Goal: Obtain resource: Download file/media

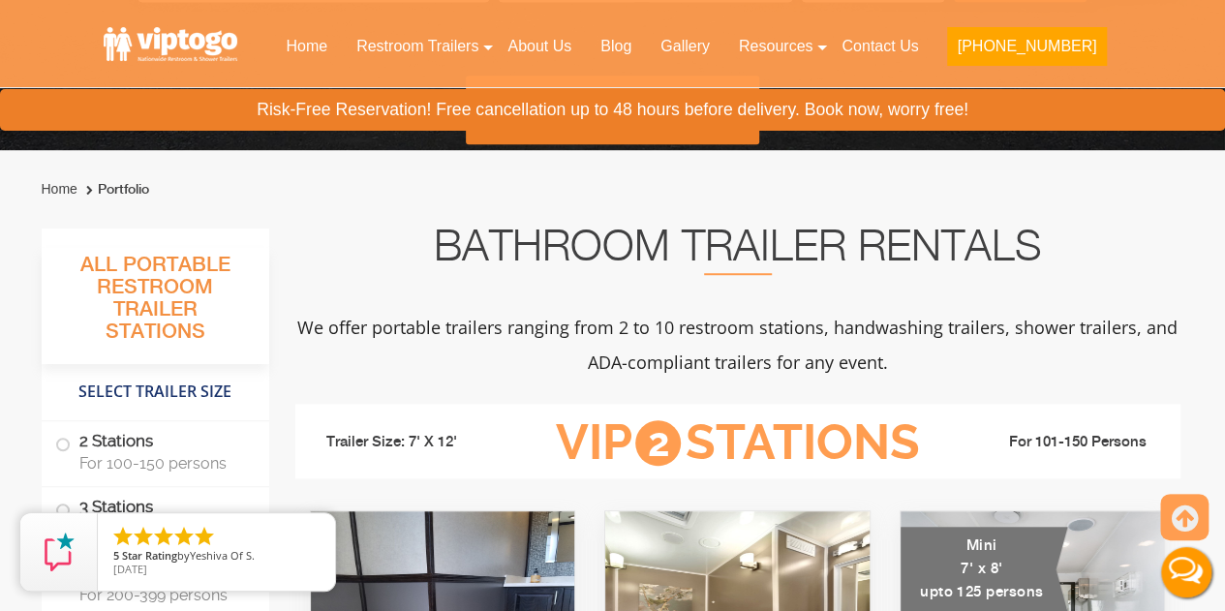
scroll to position [775, 0]
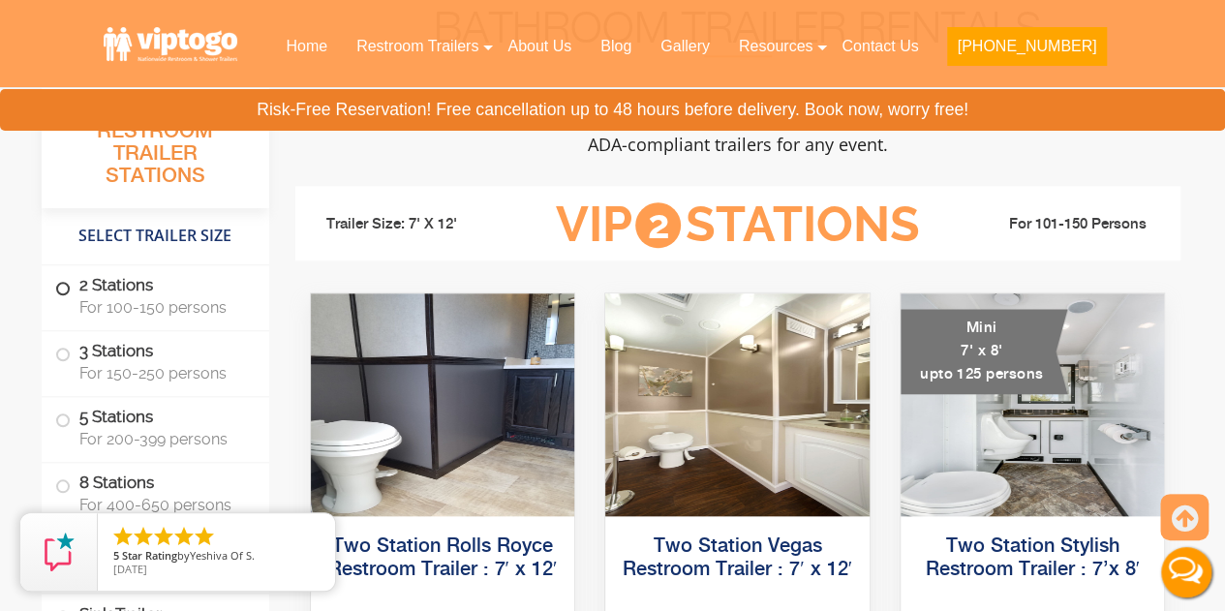
click at [150, 292] on label "2 Stations For 100-150 persons" at bounding box center [155, 295] width 200 height 60
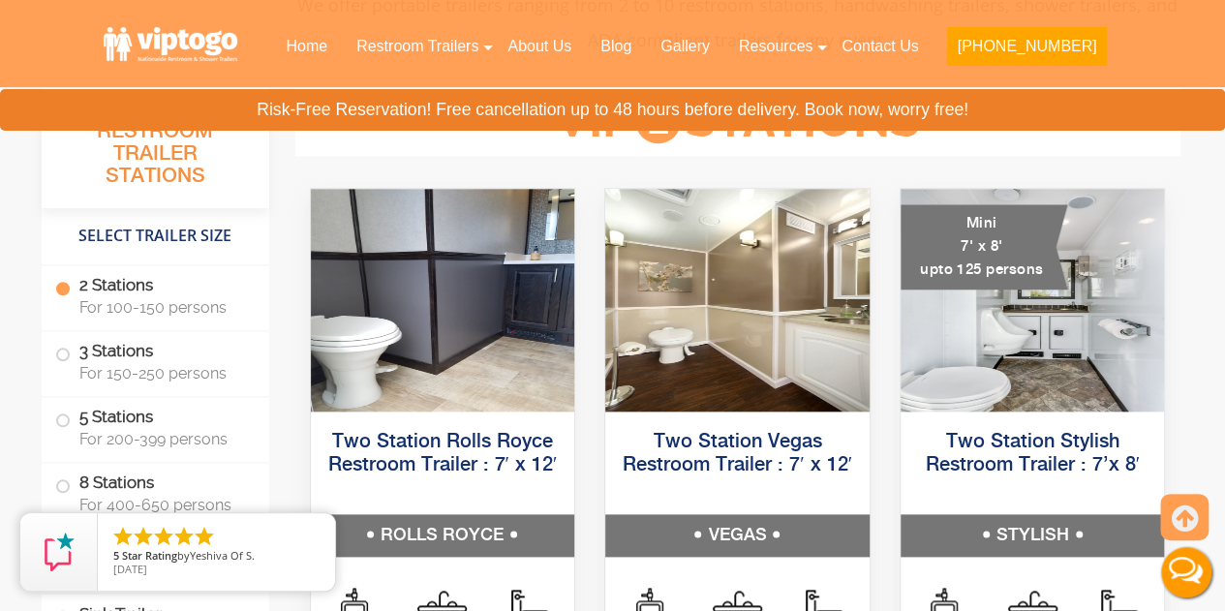
scroll to position [883, 0]
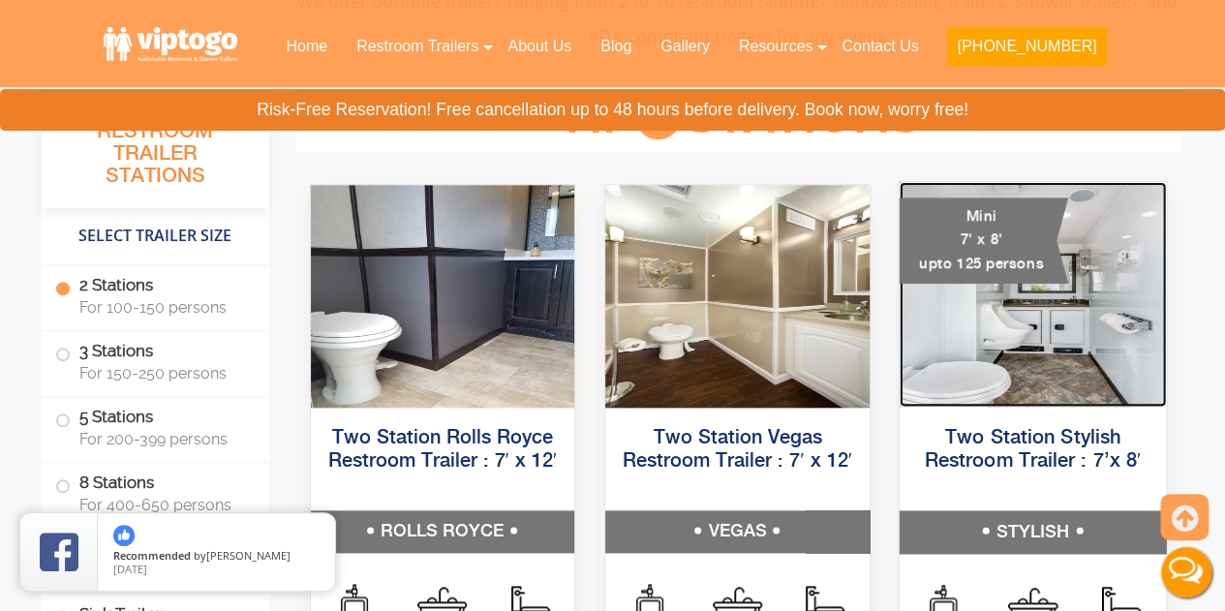
click at [1031, 286] on img at bounding box center [1031, 294] width 266 height 225
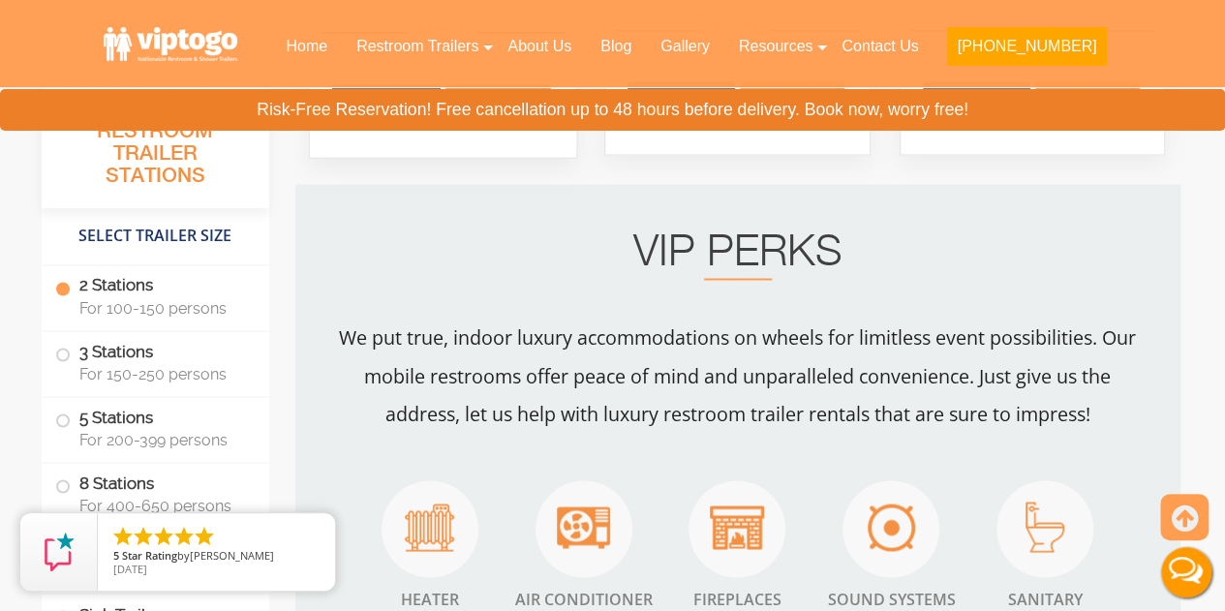
scroll to position [1657, 0]
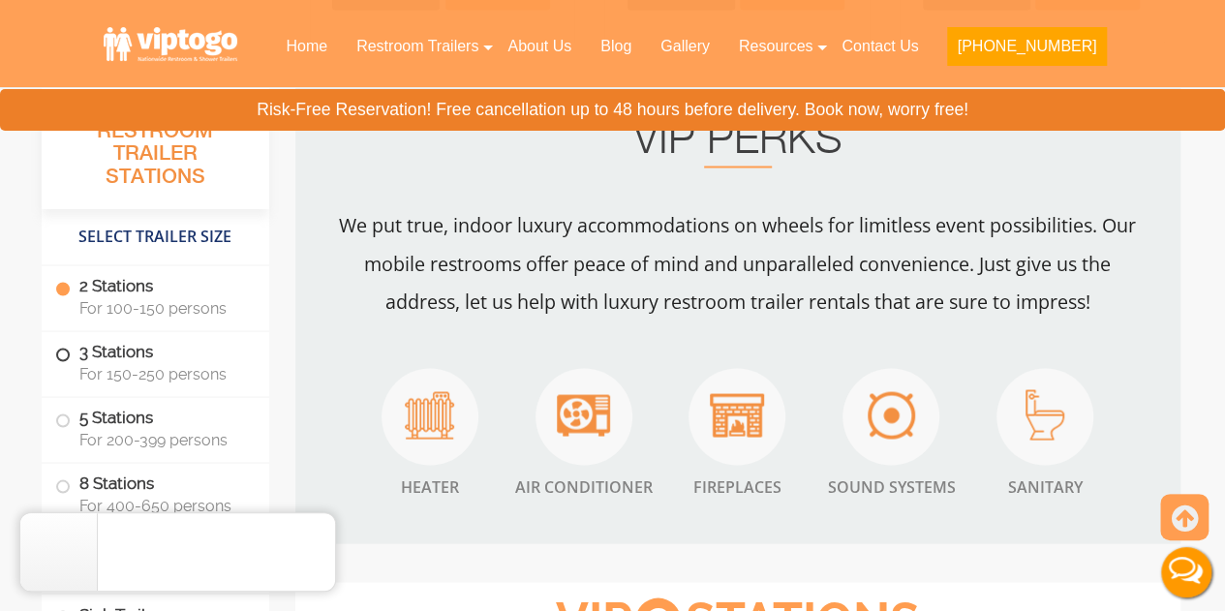
click at [132, 348] on label "3 Stations For 150-250 persons" at bounding box center [155, 361] width 200 height 60
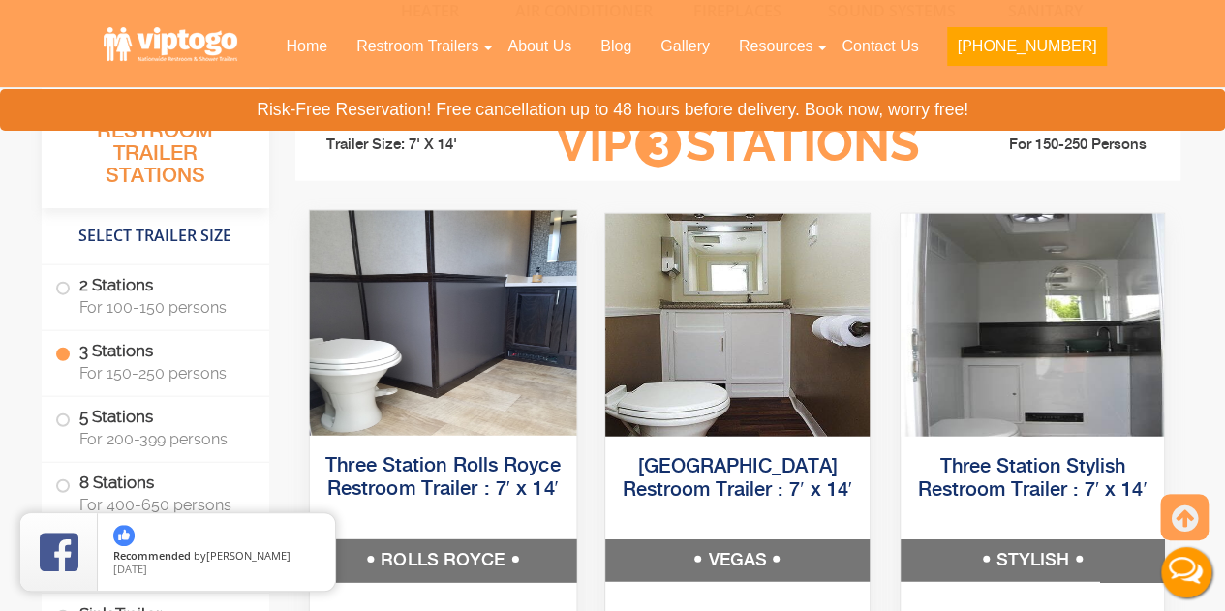
scroll to position [2063, 0]
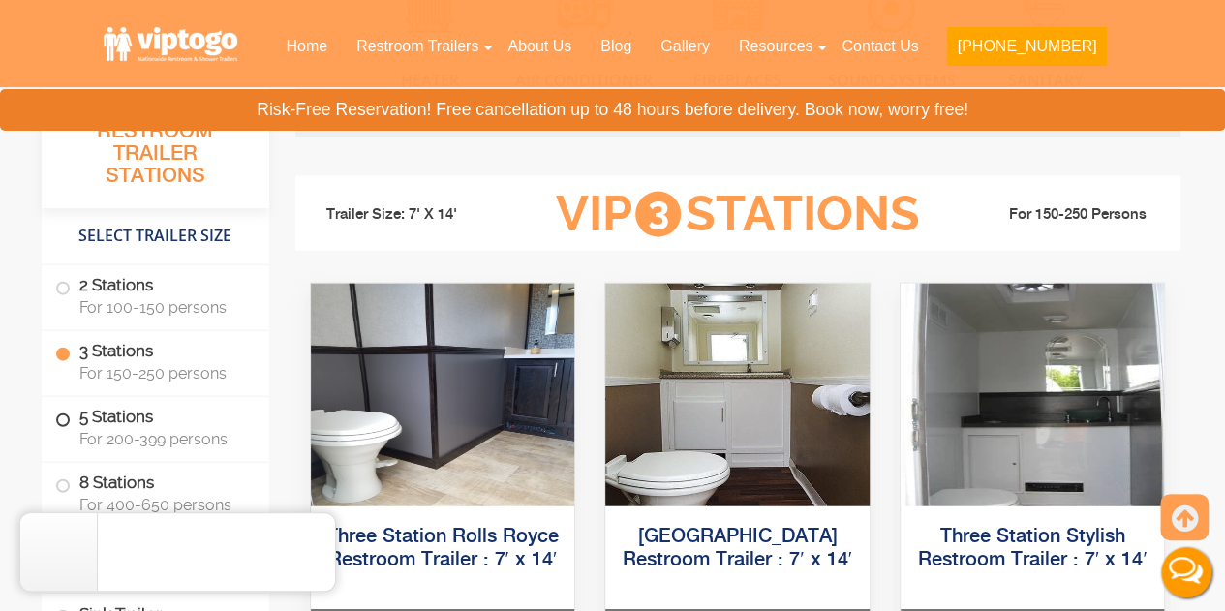
click at [173, 420] on label "5 Stations For 200-399 persons" at bounding box center [155, 427] width 200 height 60
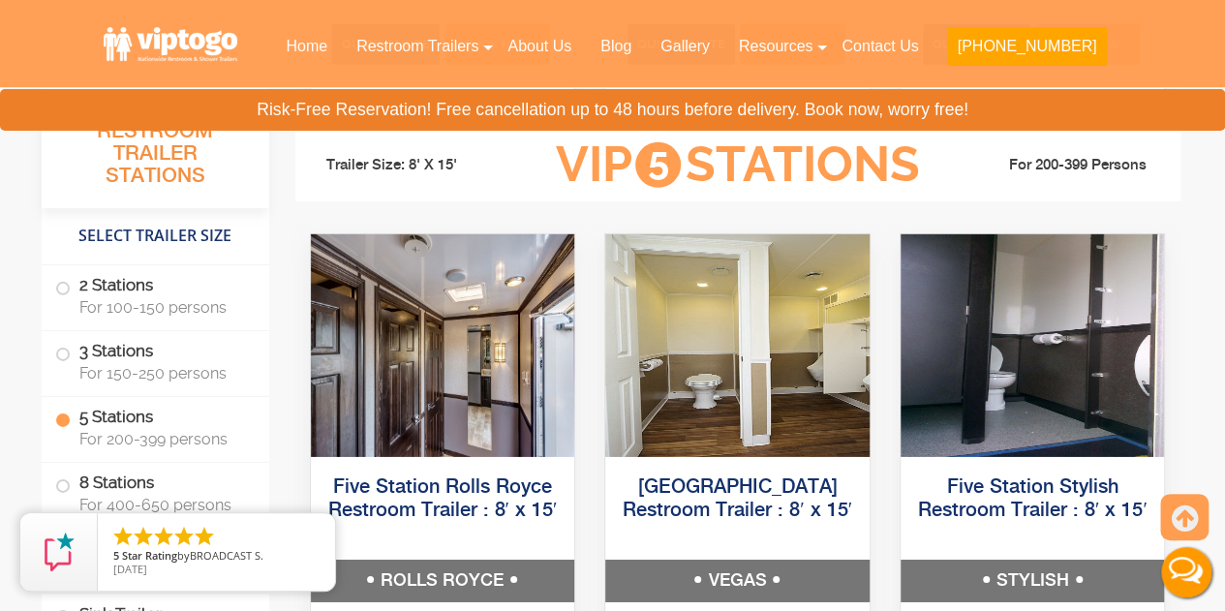
scroll to position [2928, 0]
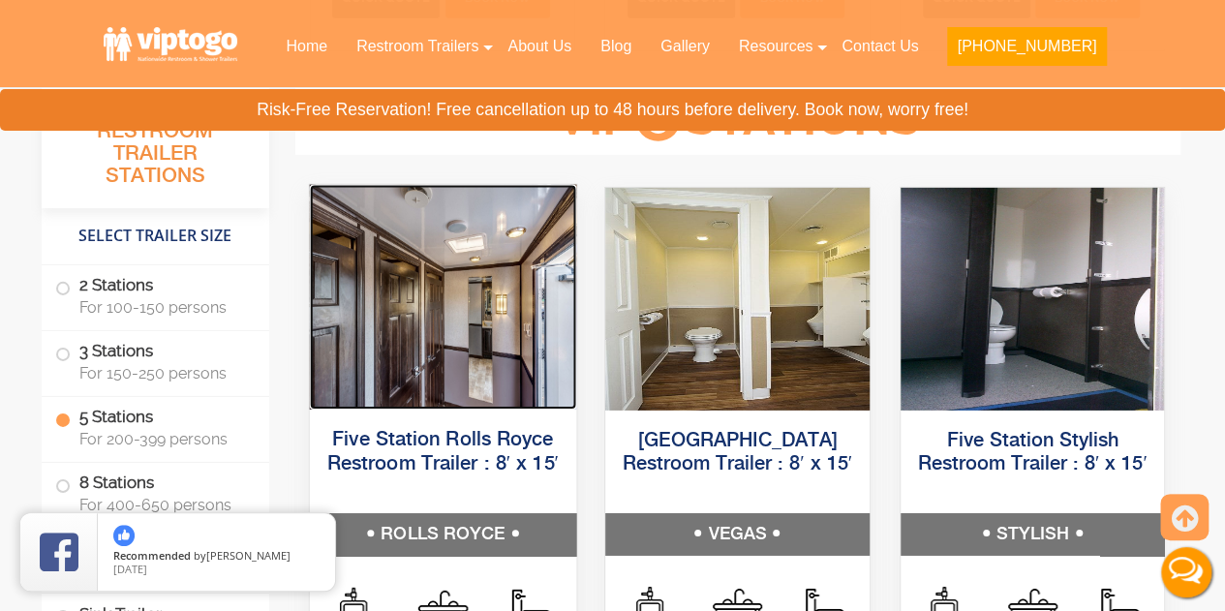
click at [509, 349] on img at bounding box center [442, 296] width 266 height 225
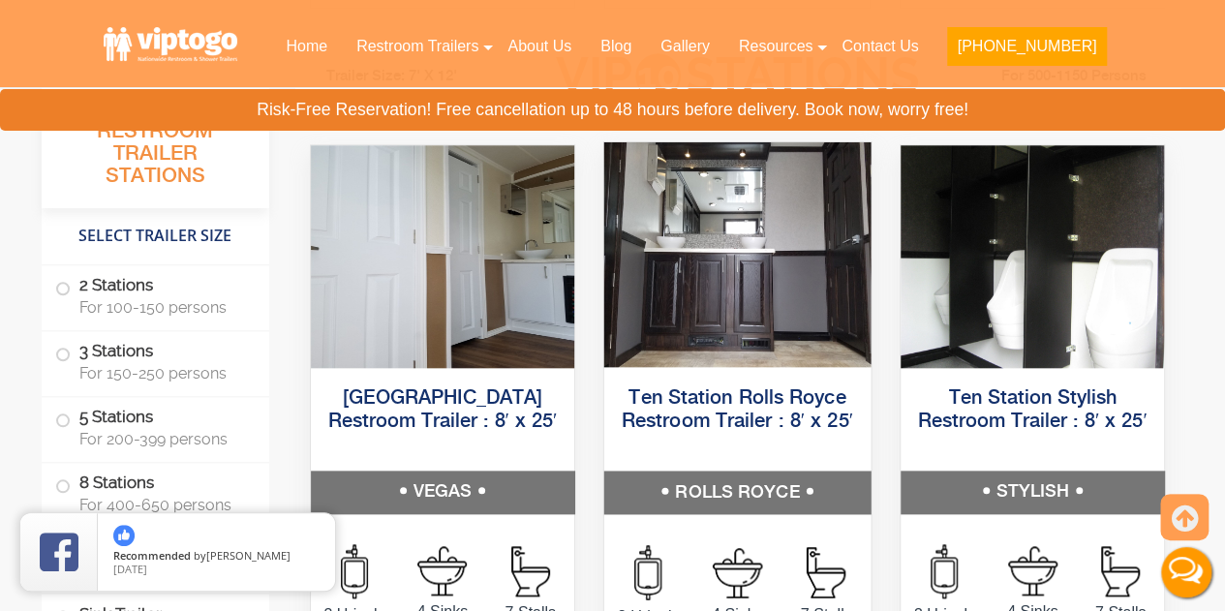
scroll to position [4477, 0]
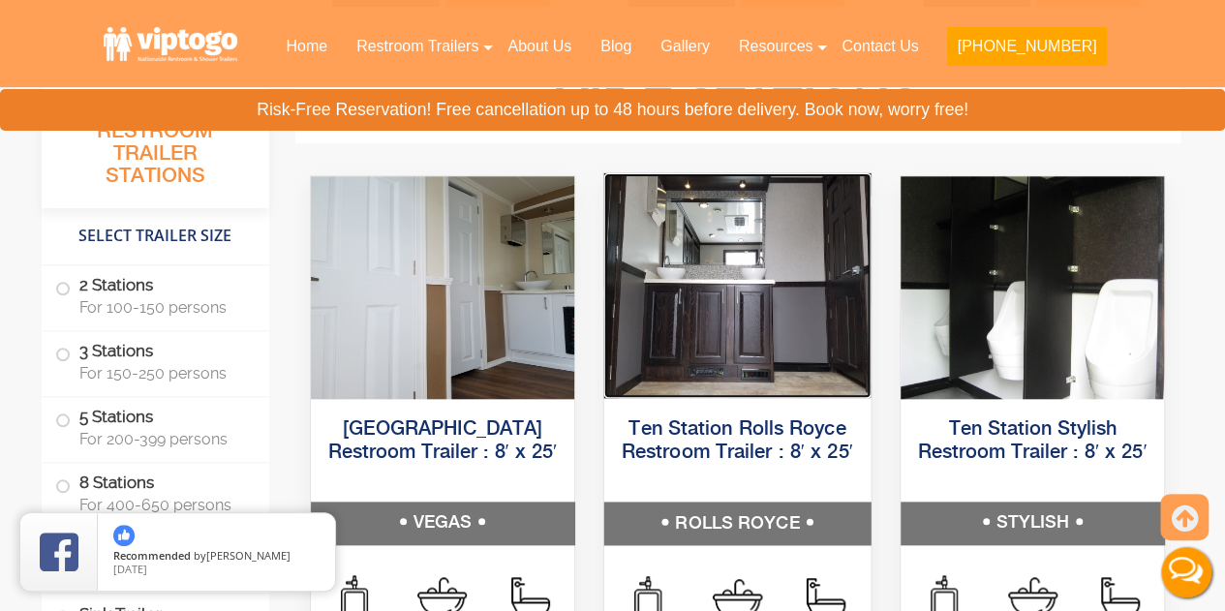
click at [682, 272] on img at bounding box center [737, 284] width 266 height 225
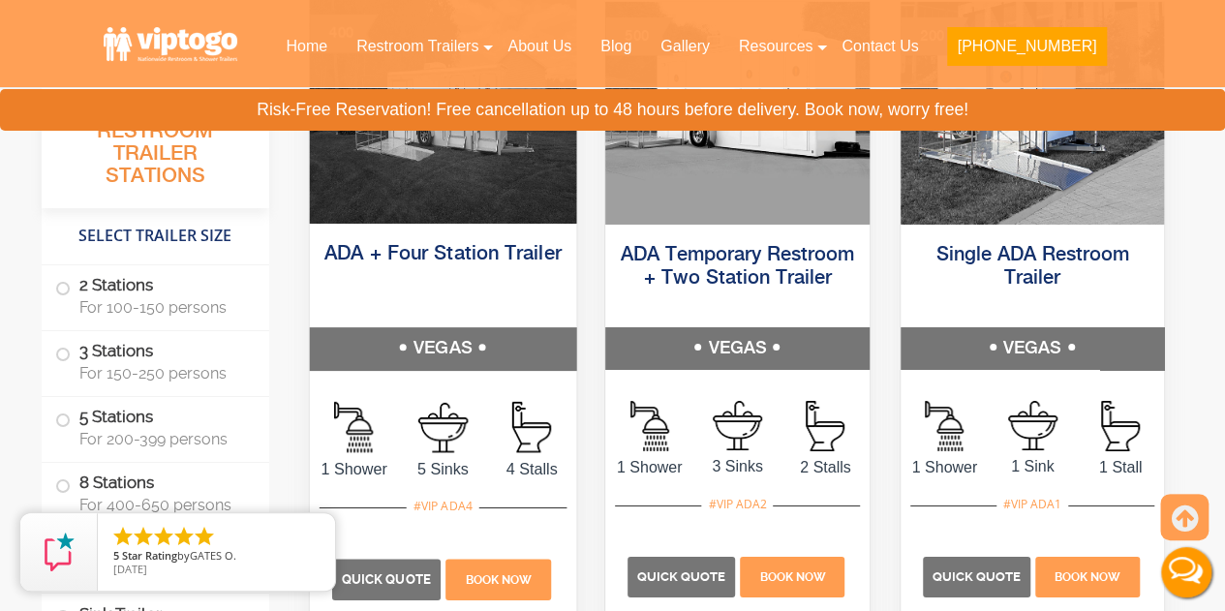
scroll to position [6994, 0]
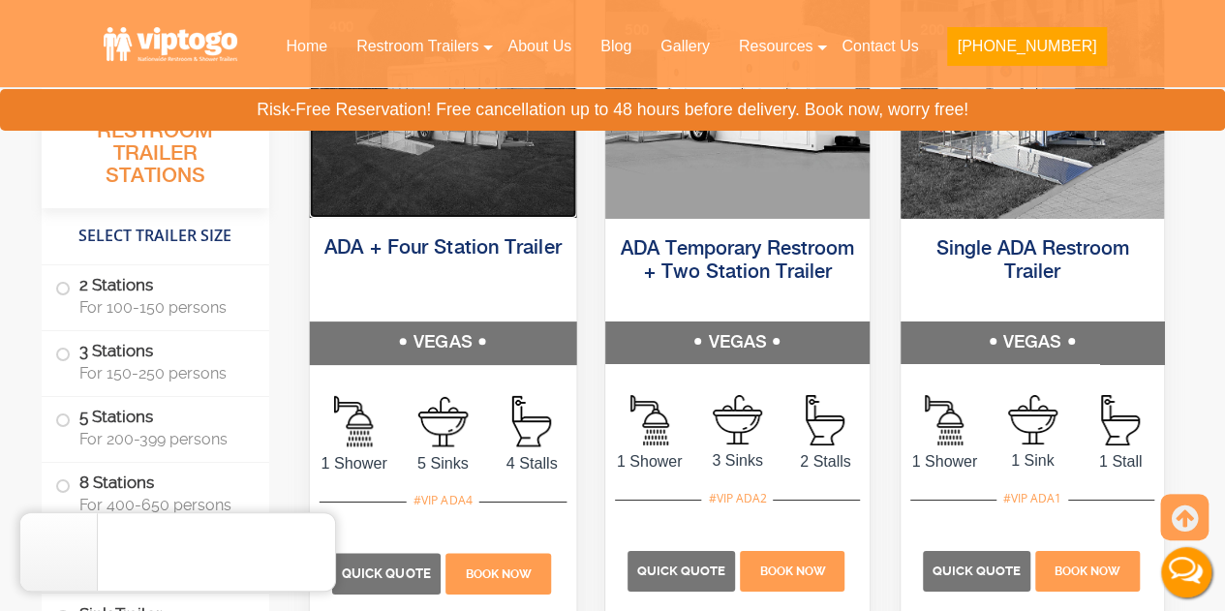
click at [424, 210] on img at bounding box center [442, 104] width 266 height 225
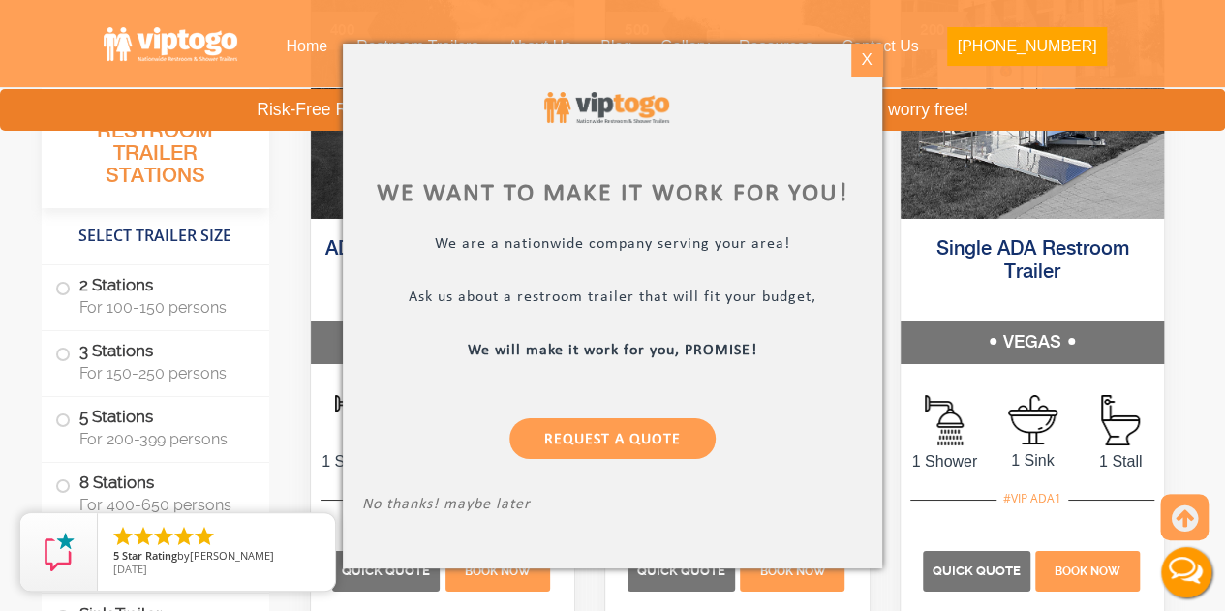
click at [864, 53] on div "X" at bounding box center [867, 60] width 30 height 33
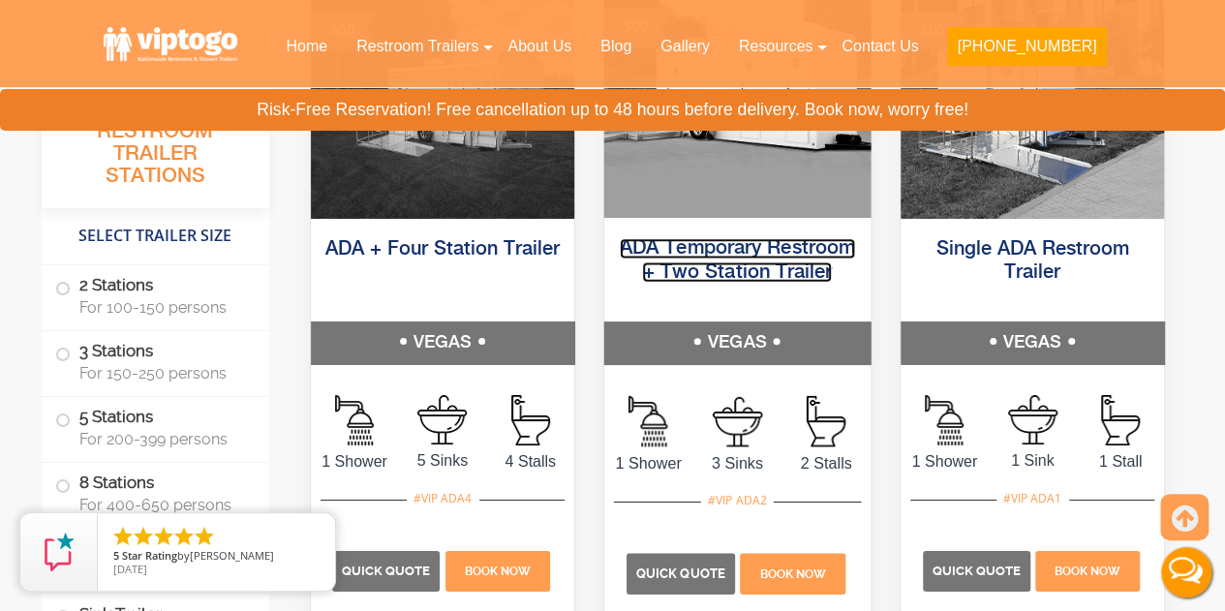
click at [730, 257] on link "ADA Temporary Restroom + Two Station Trailer" at bounding box center [737, 260] width 235 height 44
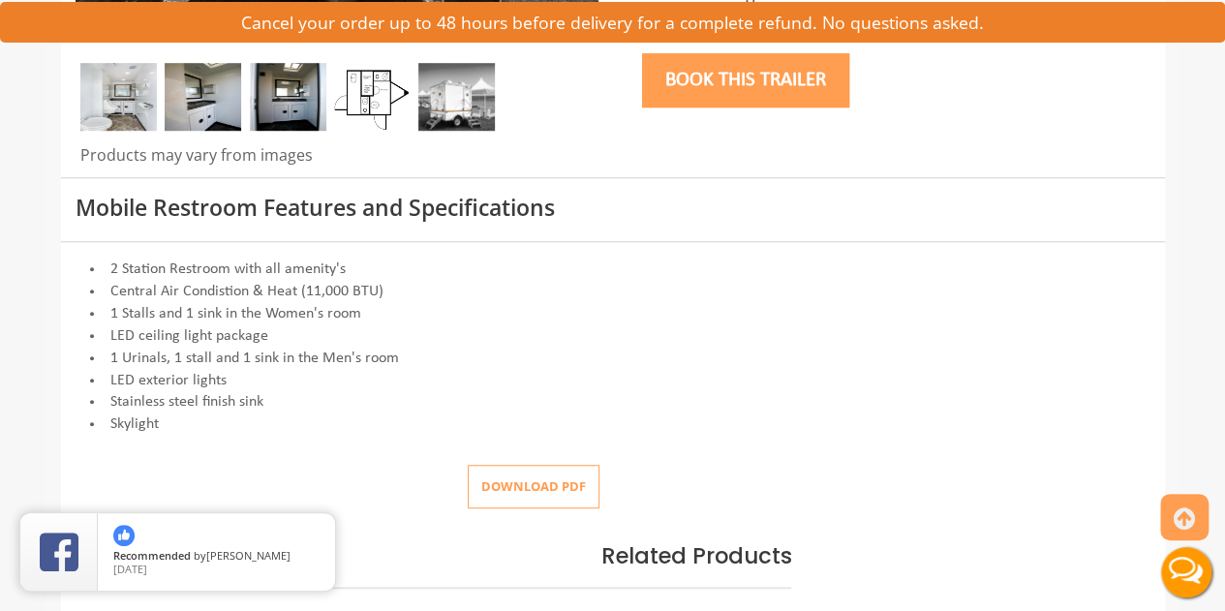
scroll to position [678, 0]
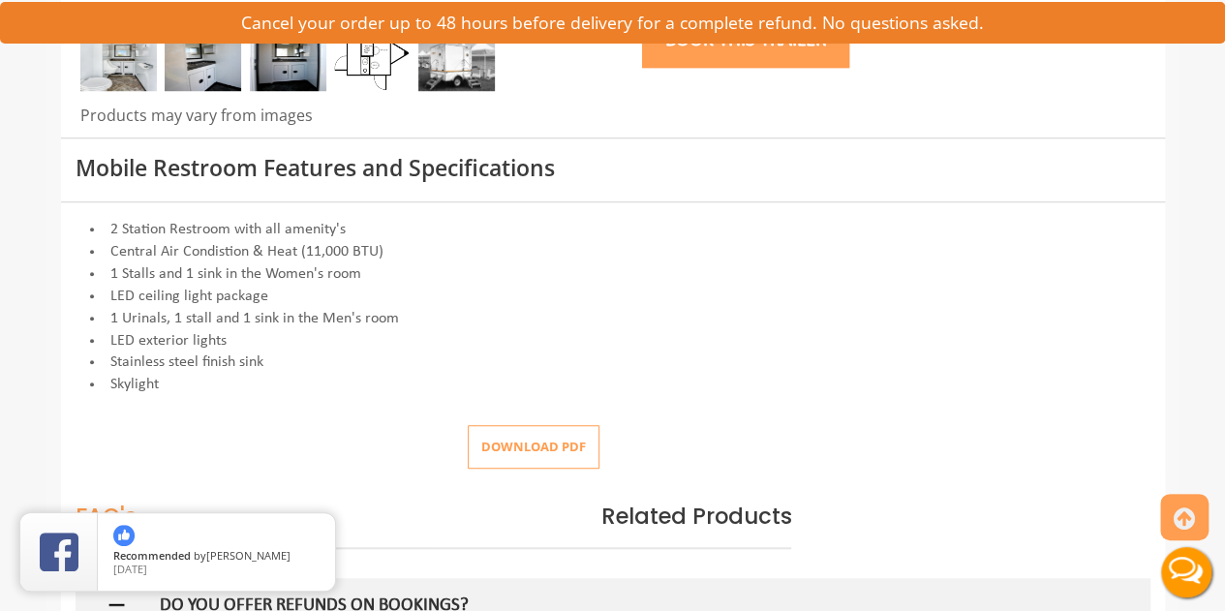
click at [535, 442] on button "Download pdf" at bounding box center [534, 447] width 132 height 44
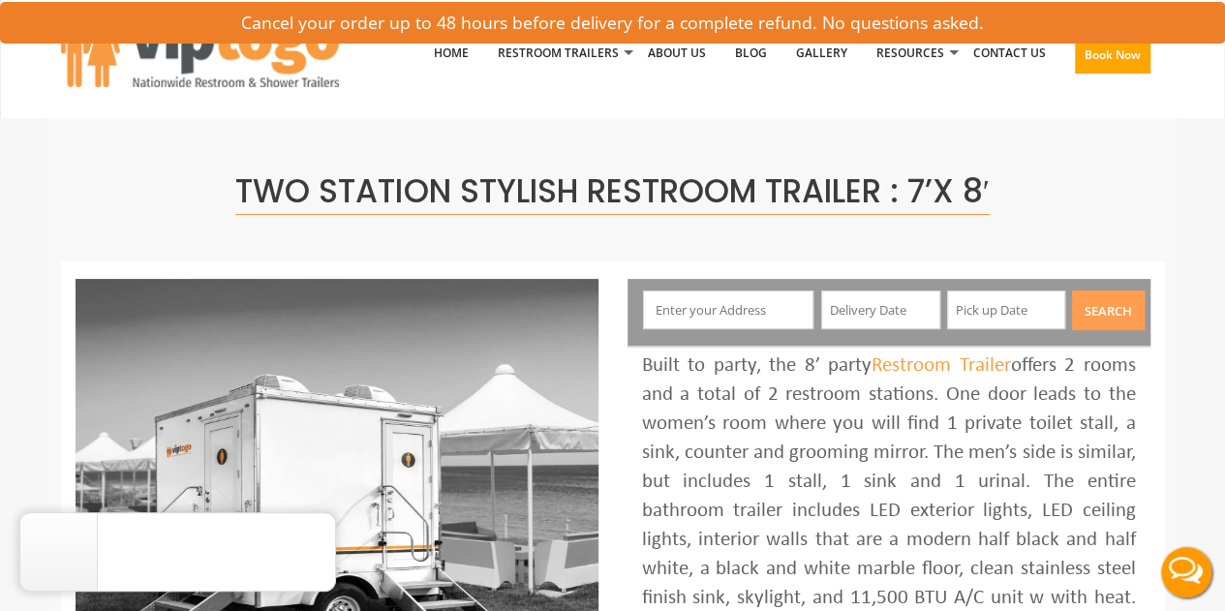
scroll to position [0, 0]
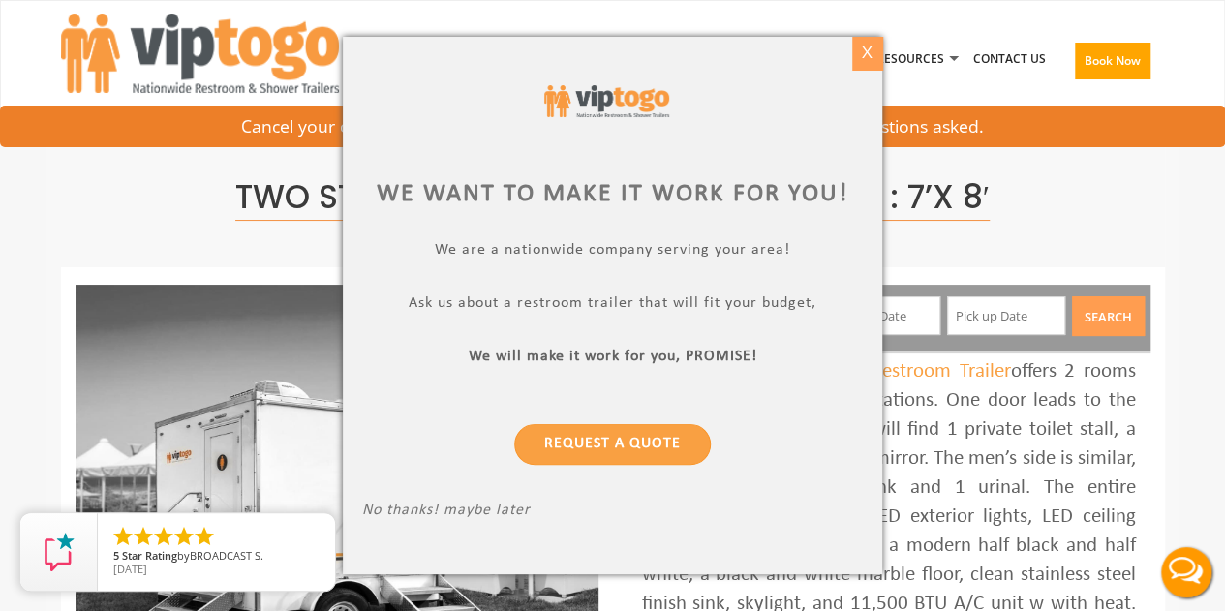
click at [873, 51] on div "X" at bounding box center [867, 53] width 30 height 33
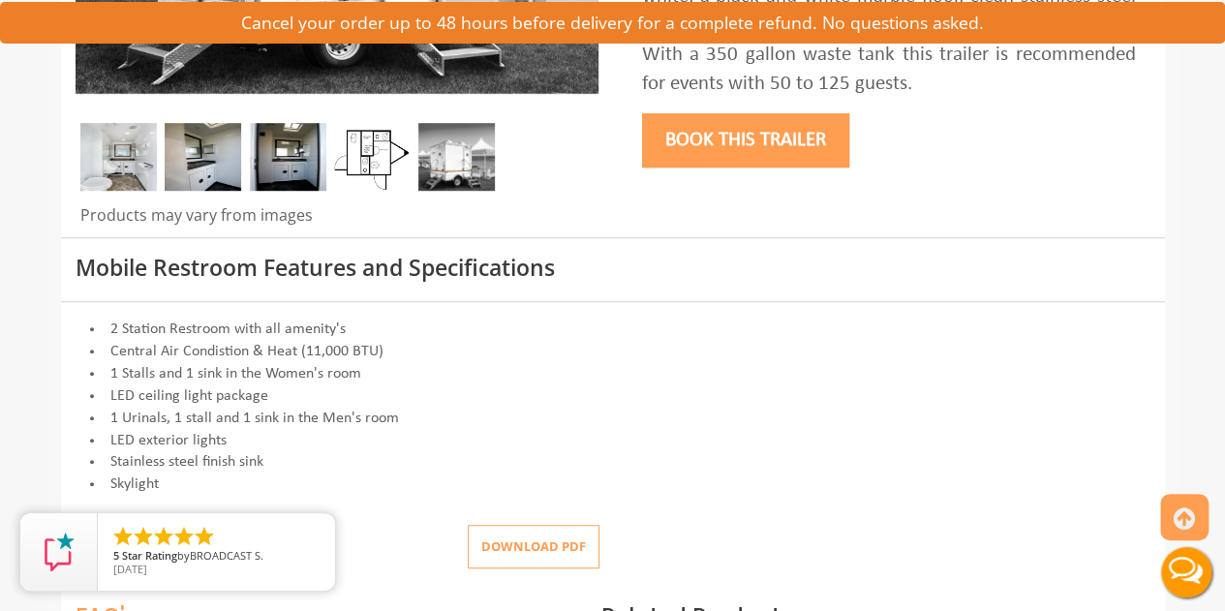
scroll to position [581, 0]
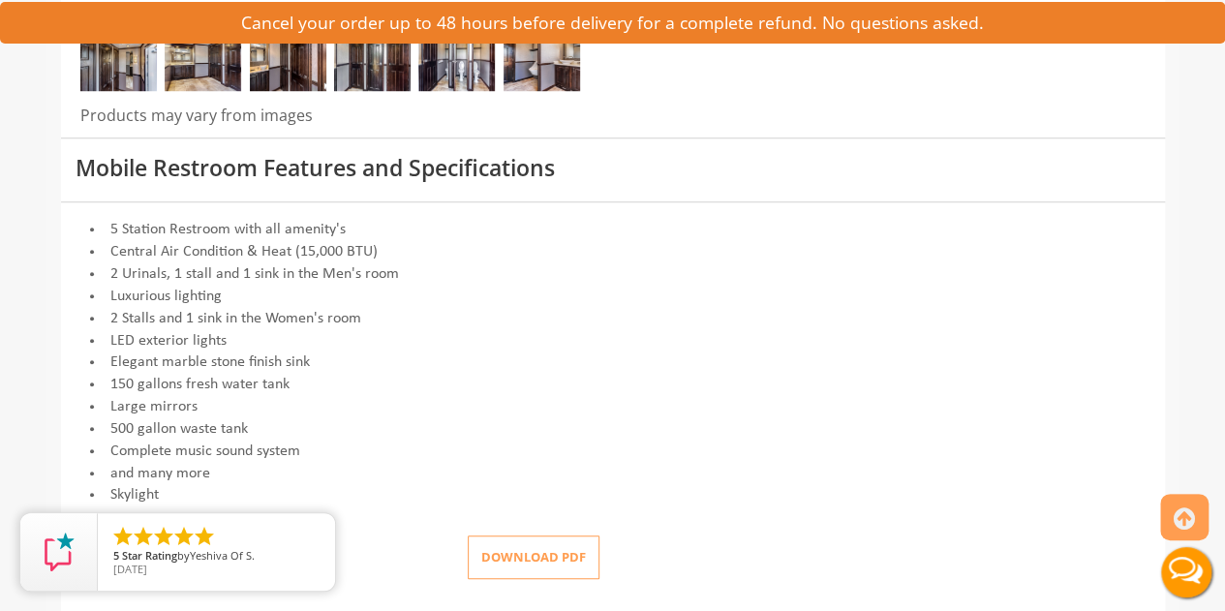
scroll to position [871, 0]
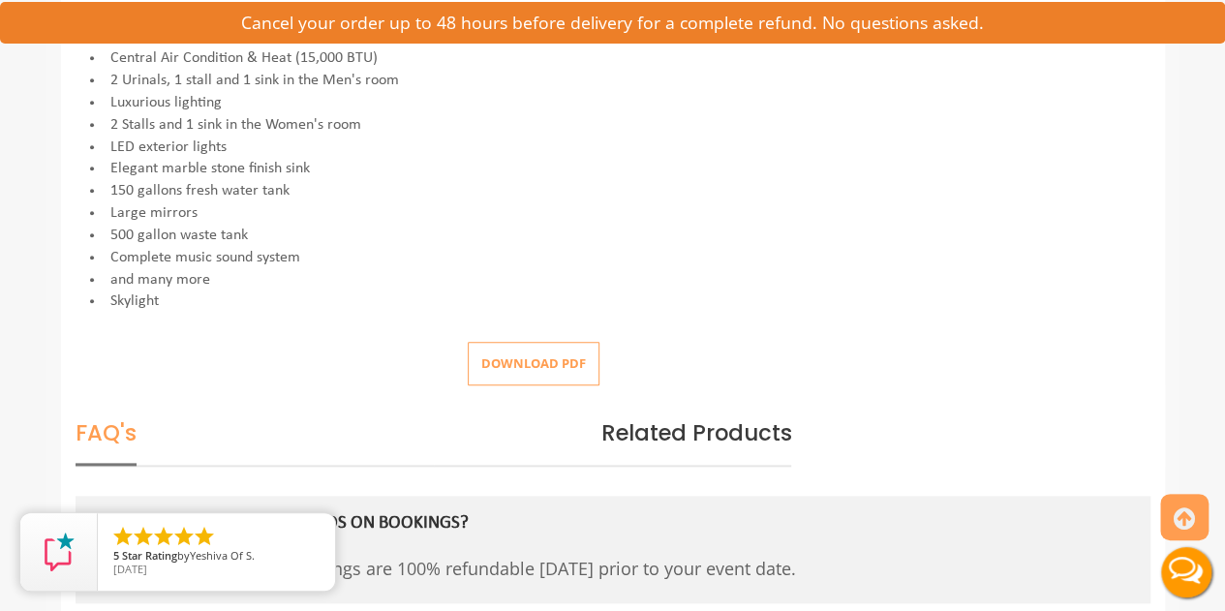
click at [532, 356] on button "Download pdf" at bounding box center [534, 364] width 132 height 44
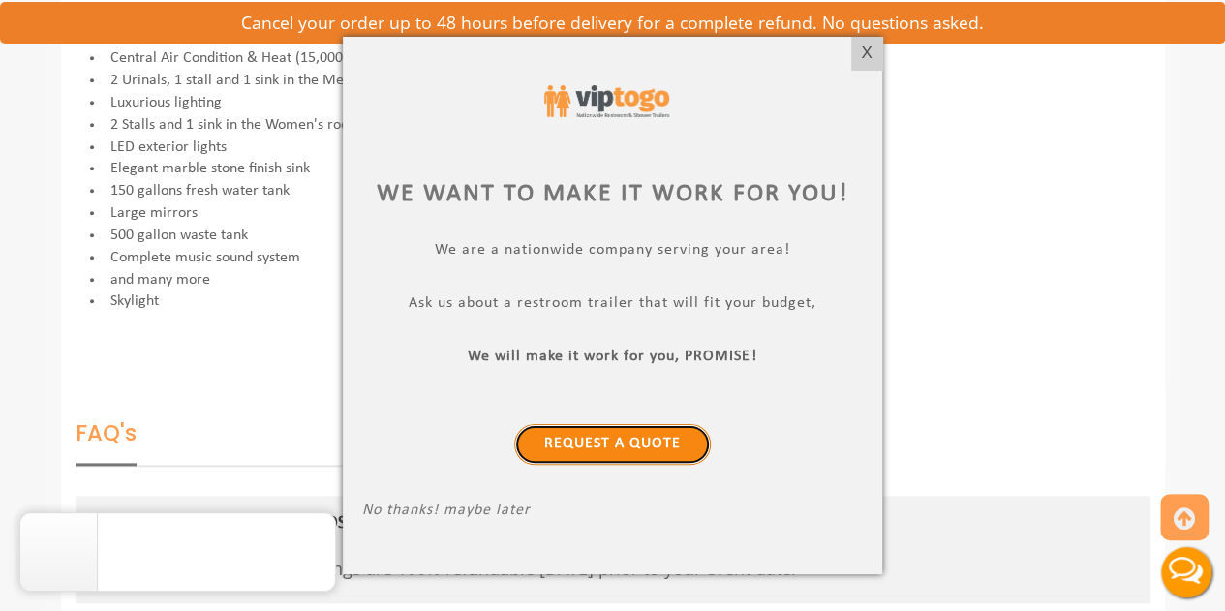
click at [565, 439] on link "Request a Quote" at bounding box center [612, 444] width 197 height 41
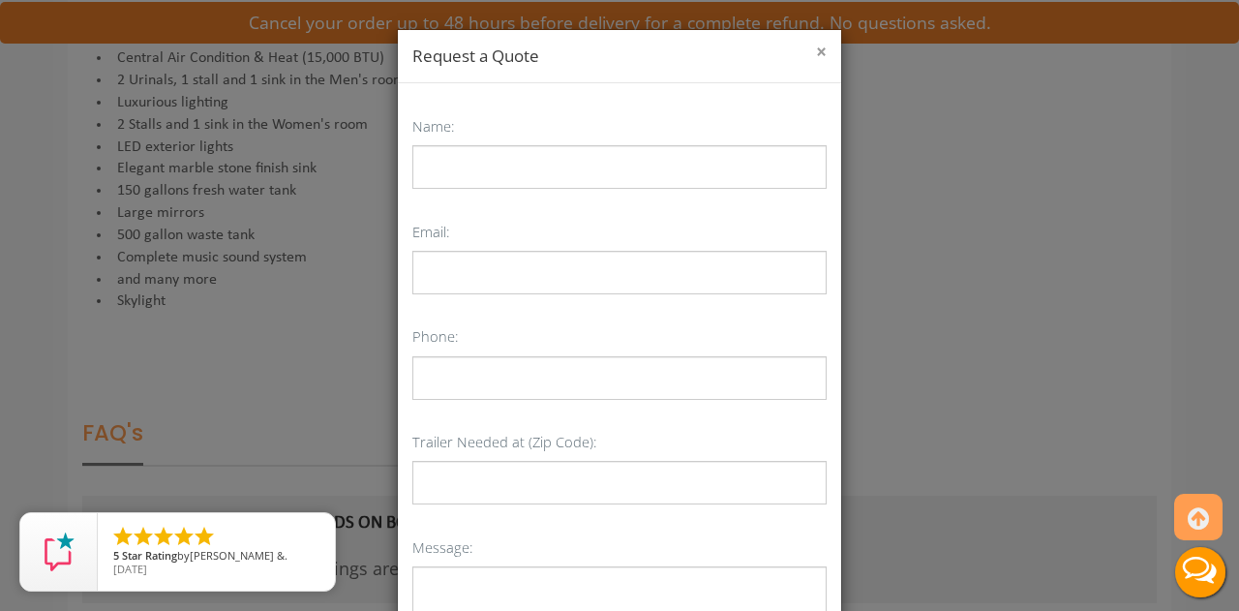
click at [816, 49] on button "×" at bounding box center [821, 52] width 11 height 19
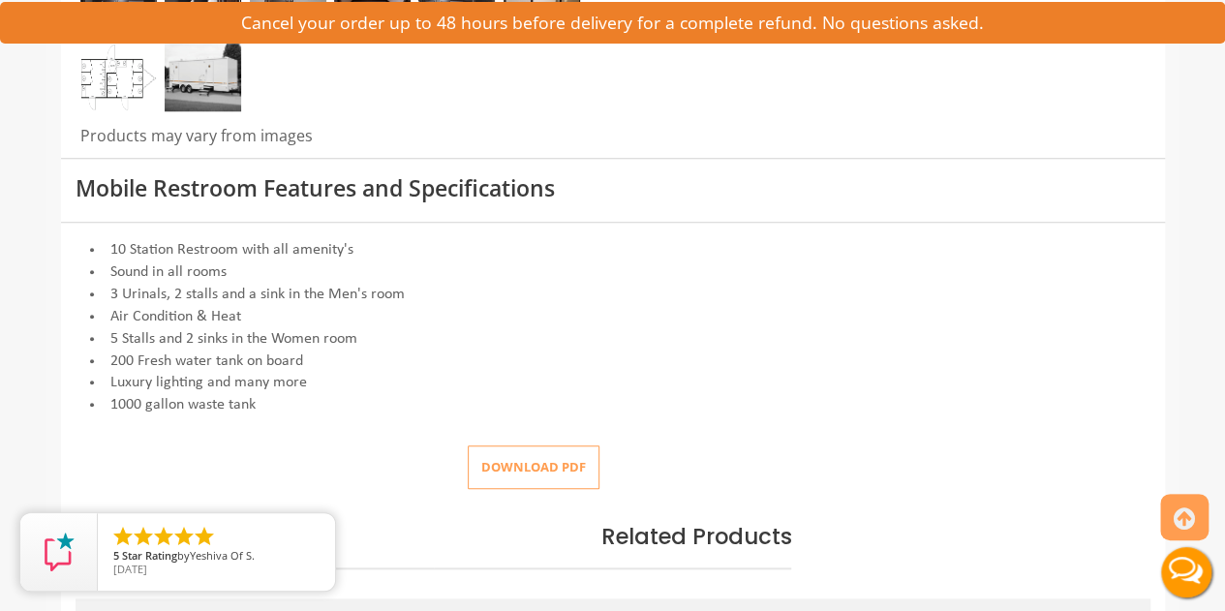
scroll to position [968, 0]
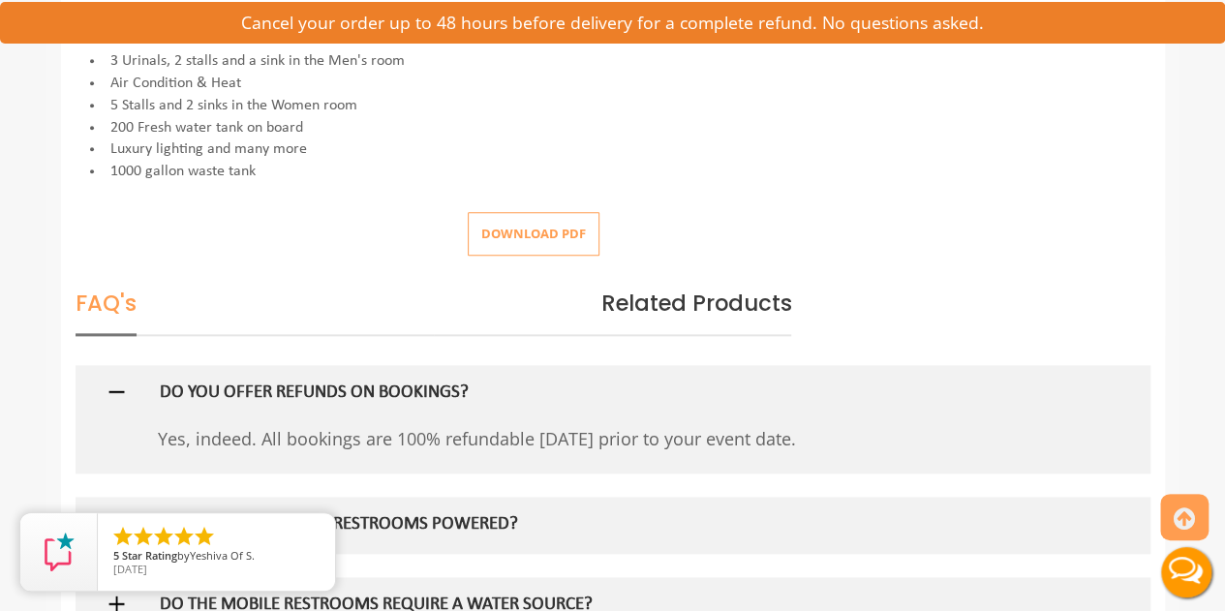
click at [536, 229] on button "Download pdf" at bounding box center [534, 234] width 132 height 44
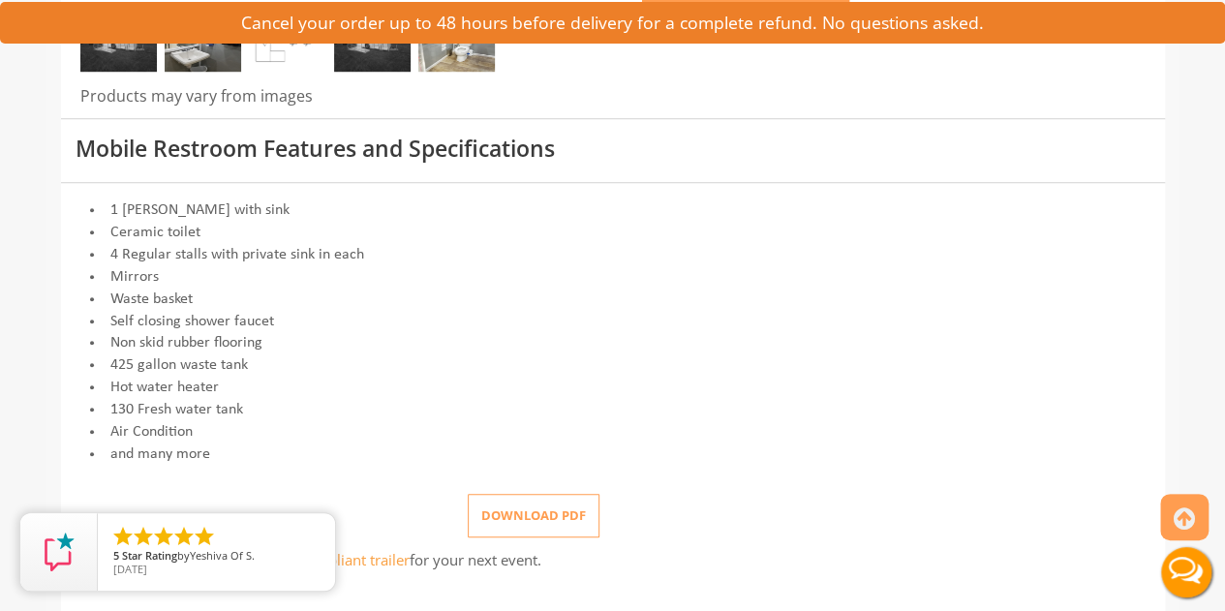
scroll to position [871, 0]
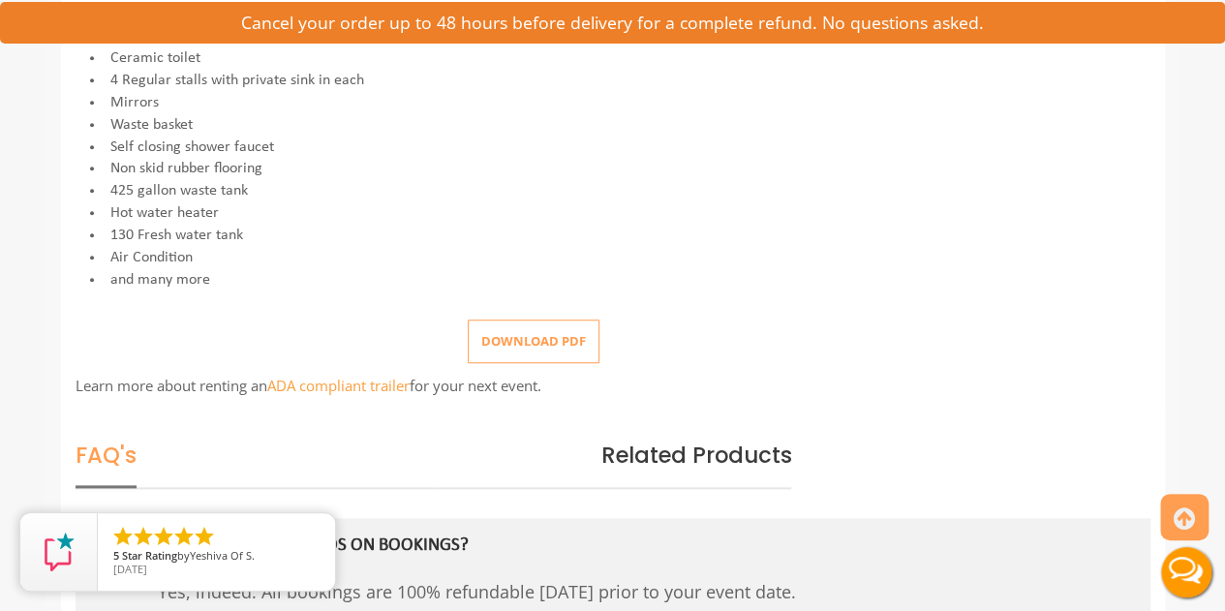
click at [554, 326] on button "Download pdf" at bounding box center [534, 341] width 132 height 44
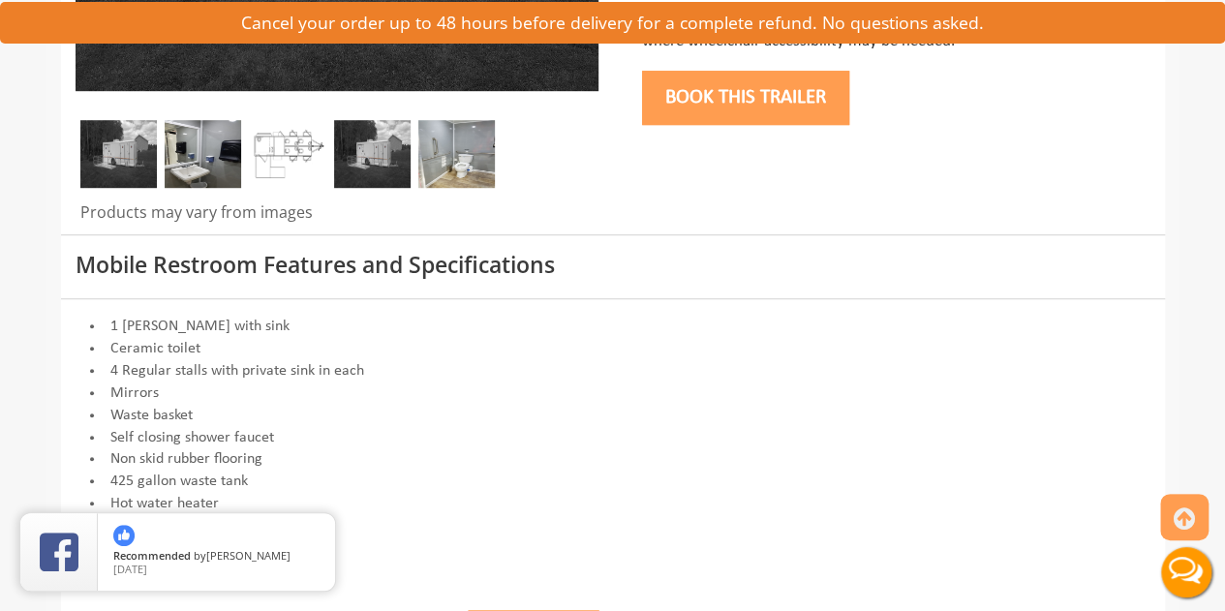
scroll to position [194, 0]
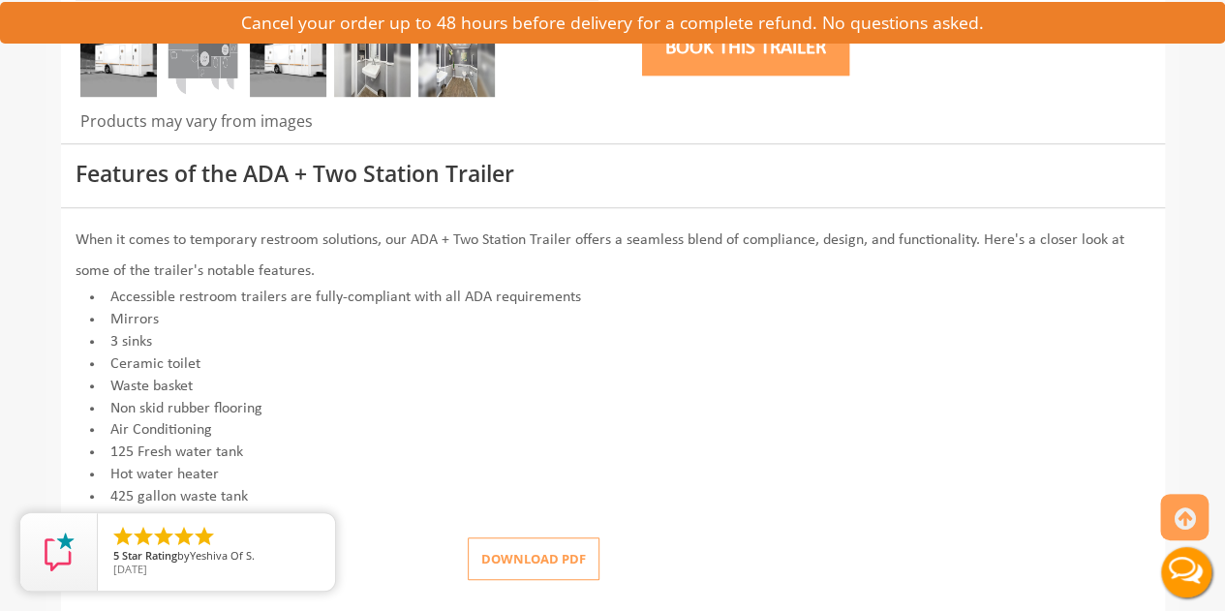
scroll to position [678, 0]
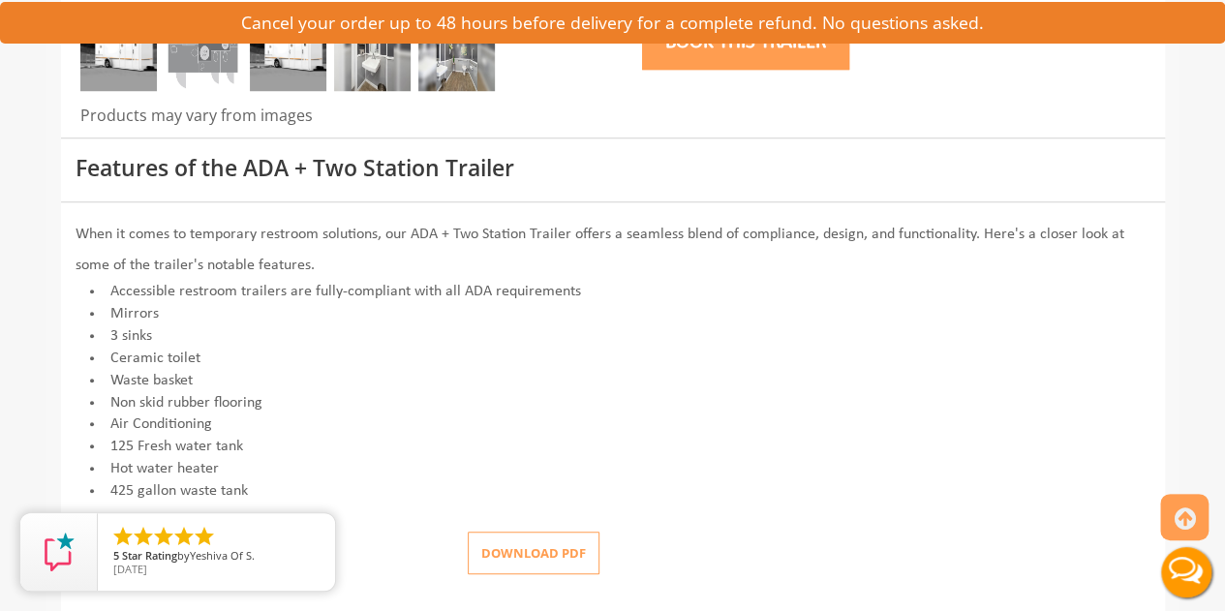
click at [548, 548] on button "Download pdf" at bounding box center [534, 554] width 132 height 44
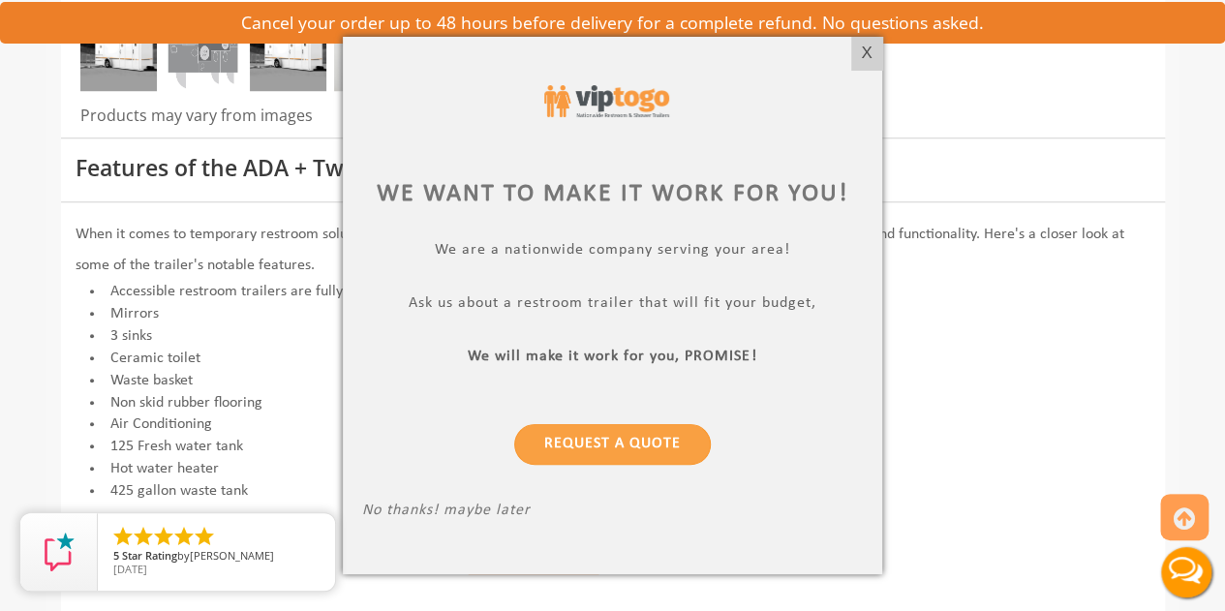
click at [1022, 352] on div at bounding box center [612, 305] width 1225 height 611
